Goal: Find specific page/section: Find specific page/section

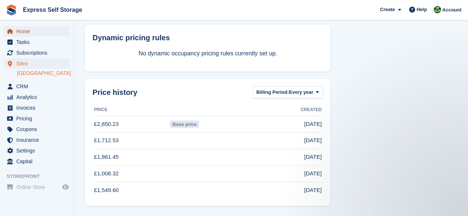
click at [29, 28] on span "Home" at bounding box center [38, 31] width 44 height 10
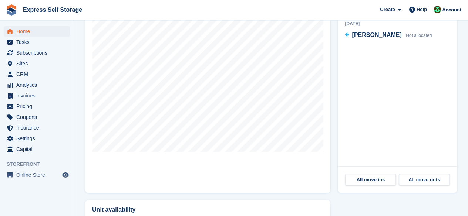
scroll to position [259, 0]
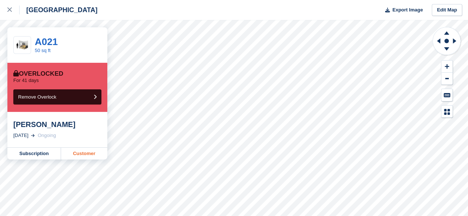
click at [94, 155] on link "Customer" at bounding box center [84, 154] width 46 height 12
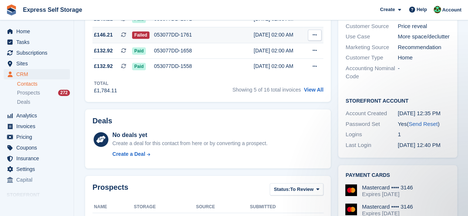
scroll to position [185, 0]
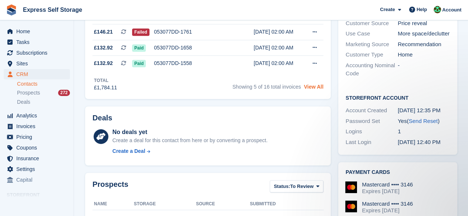
click at [311, 88] on link "View All" at bounding box center [313, 87] width 20 height 6
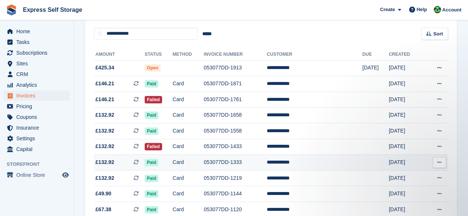
scroll to position [74, 0]
